Goal: Transaction & Acquisition: Purchase product/service

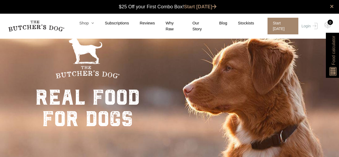
click at [91, 25] on link "Shop" at bounding box center [81, 23] width 25 height 6
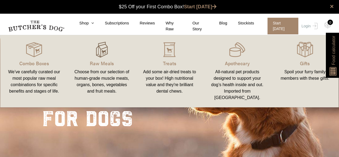
click at [98, 50] on img at bounding box center [102, 50] width 16 height 16
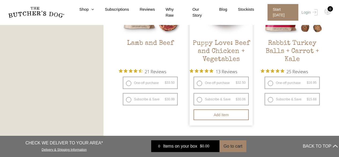
scroll to position [509, 0]
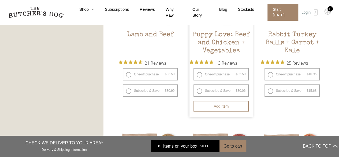
click at [199, 74] on label "One-off purchase $ 32.50 — or subscribe and save 7.5%" at bounding box center [220, 74] width 55 height 12
radio input "true"
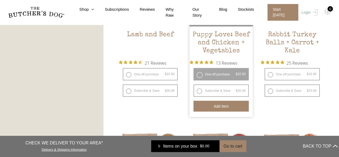
click at [228, 105] on button "Add item" at bounding box center [220, 106] width 55 height 11
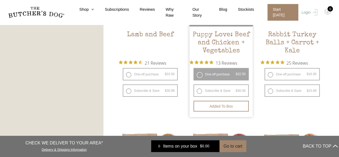
click at [203, 73] on label "One-off purchase $ 32.50 — or subscribe and save 7.5%" at bounding box center [220, 74] width 55 height 12
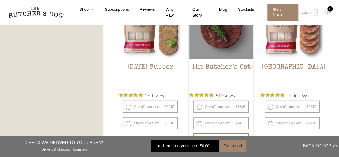
scroll to position [643, 0]
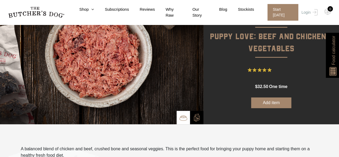
scroll to position [54, 0]
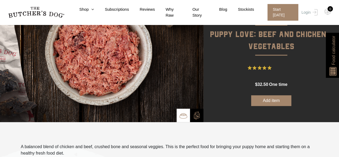
click at [269, 101] on button "Add item" at bounding box center [271, 100] width 40 height 11
click at [331, 9] on div "0" at bounding box center [329, 8] width 5 height 5
click at [269, 100] on button "Add more" at bounding box center [271, 100] width 40 height 11
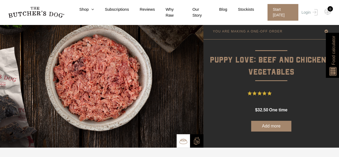
scroll to position [0, 0]
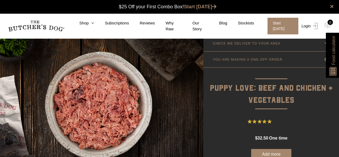
click at [309, 24] on link "Login" at bounding box center [308, 26] width 17 height 17
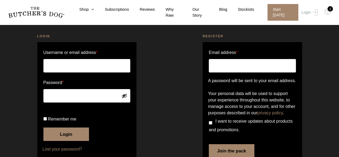
scroll to position [27, 0]
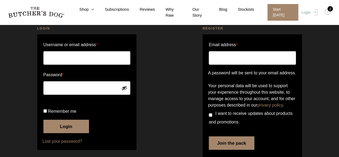
type input "catherinerowe@live.com.au"
click at [45, 112] on input "Remember me" at bounding box center [44, 110] width 3 height 3
checkbox input "true"
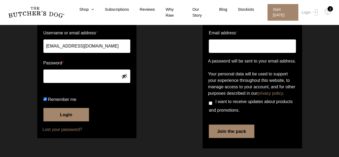
click at [63, 113] on button "Login" at bounding box center [66, 114] width 46 height 13
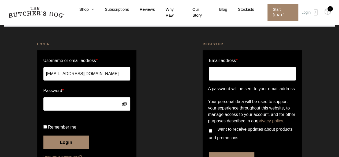
scroll to position [80, 0]
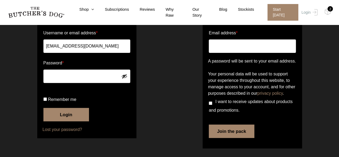
drag, startPoint x: 46, startPoint y: 99, endPoint x: 51, endPoint y: 109, distance: 10.8
click at [46, 100] on input "Remember me" at bounding box center [44, 98] width 3 height 3
checkbox input "true"
click at [67, 115] on button "Login" at bounding box center [66, 114] width 46 height 13
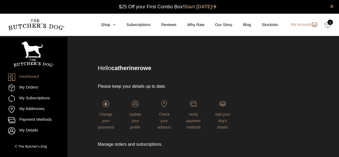
click at [328, 24] on img at bounding box center [327, 24] width 7 height 7
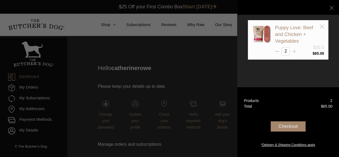
click at [293, 49] on icon at bounding box center [294, 51] width 4 height 4
click at [293, 51] on line at bounding box center [294, 51] width 4 height 0
type input "5"
click at [284, 127] on div "Checkout" at bounding box center [287, 126] width 35 height 10
